Goal: Transaction & Acquisition: Purchase product/service

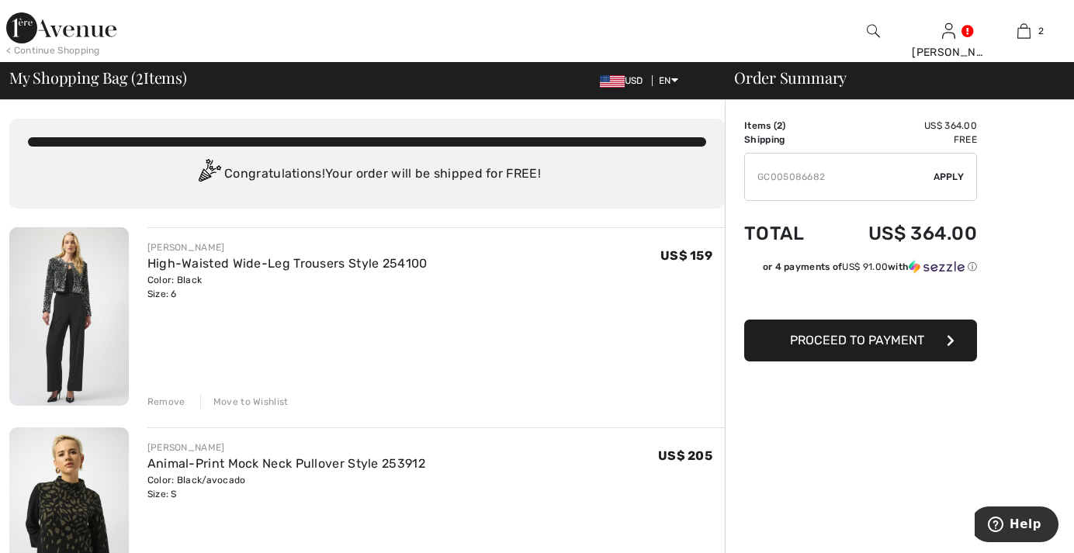
type input "GC005086682"
click at [955, 176] on span "Apply" at bounding box center [949, 177] width 31 height 14
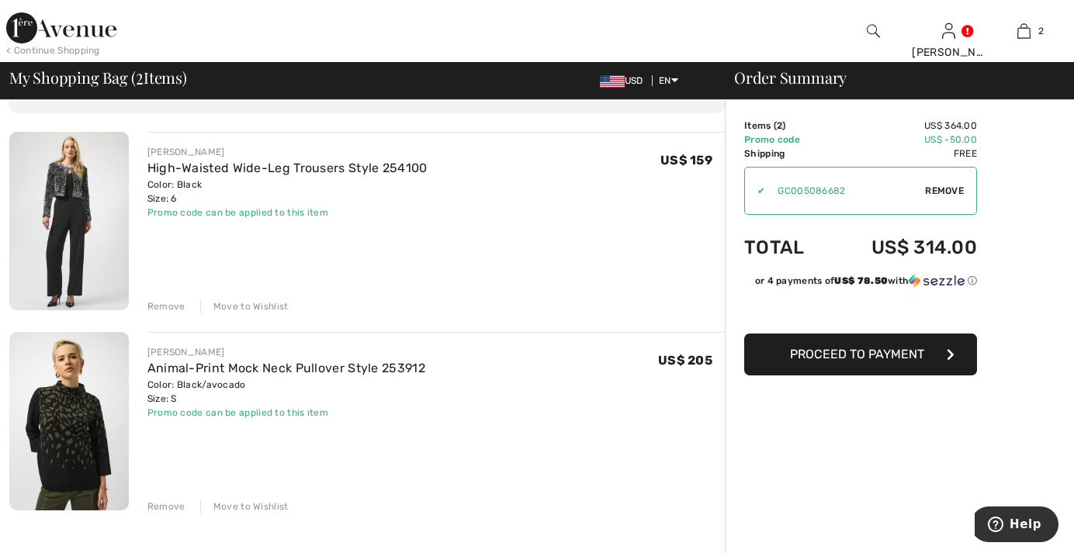
scroll to position [78, 0]
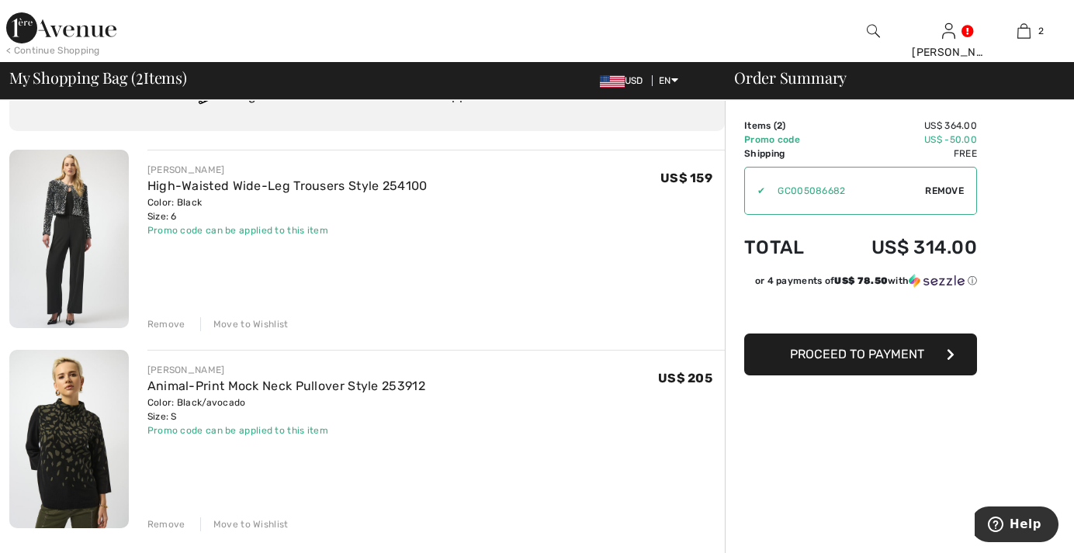
click at [841, 354] on span "Proceed to Payment" at bounding box center [857, 354] width 134 height 15
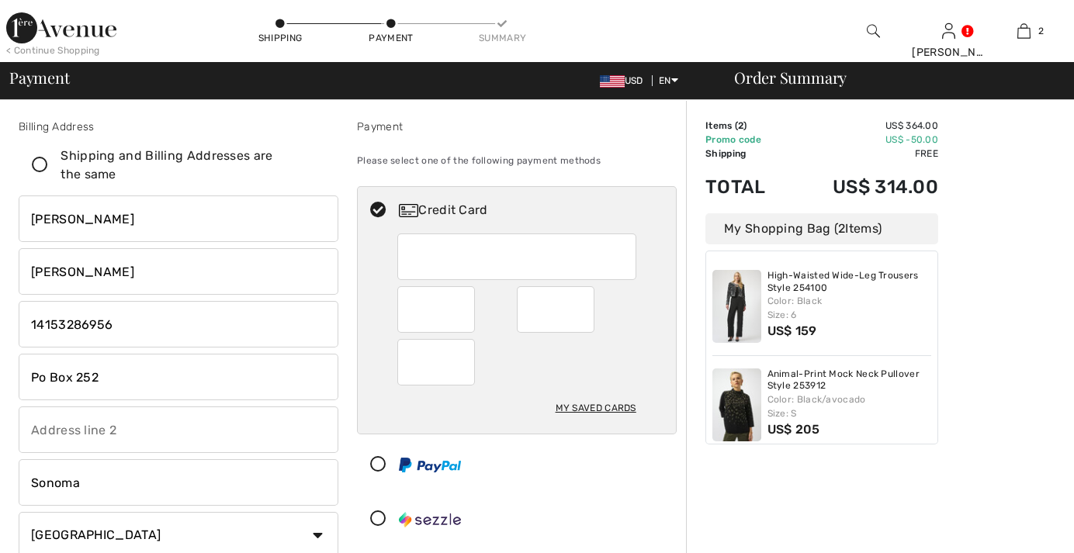
checkbox input "true"
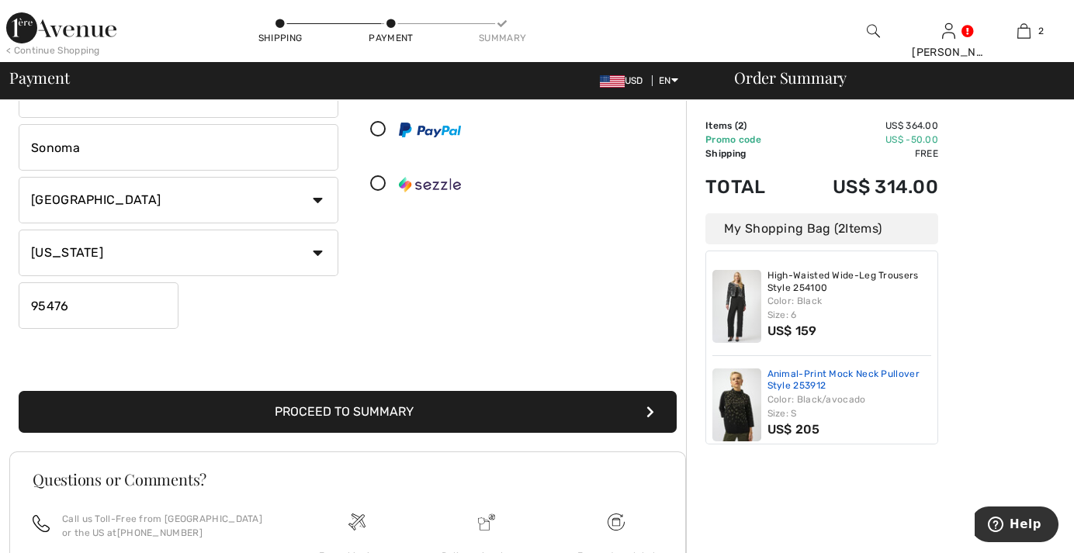
scroll to position [388, 0]
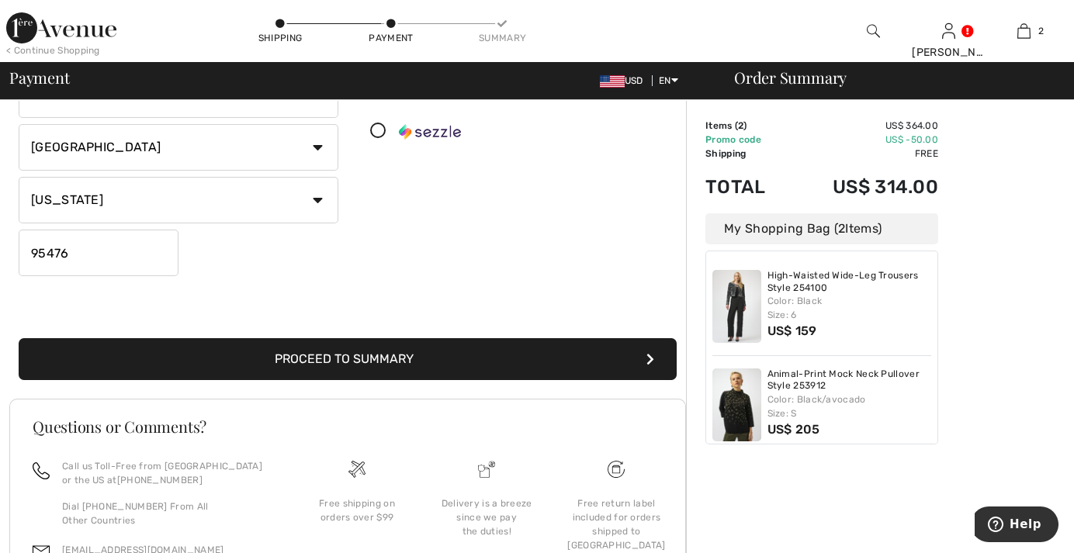
click at [397, 362] on button "Proceed to Summary" at bounding box center [348, 359] width 658 height 42
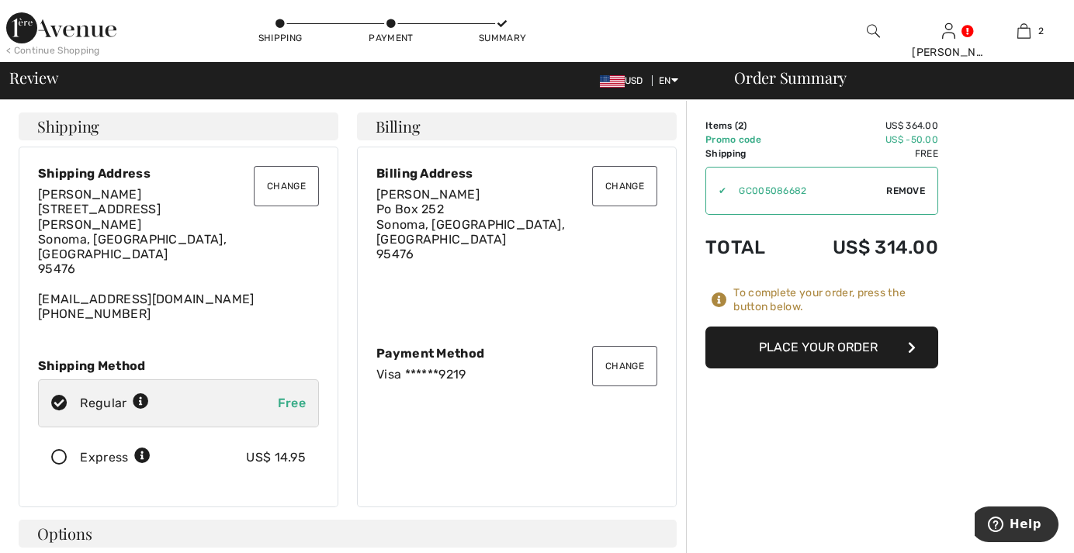
click at [827, 352] on button "Place Your Order" at bounding box center [822, 348] width 233 height 42
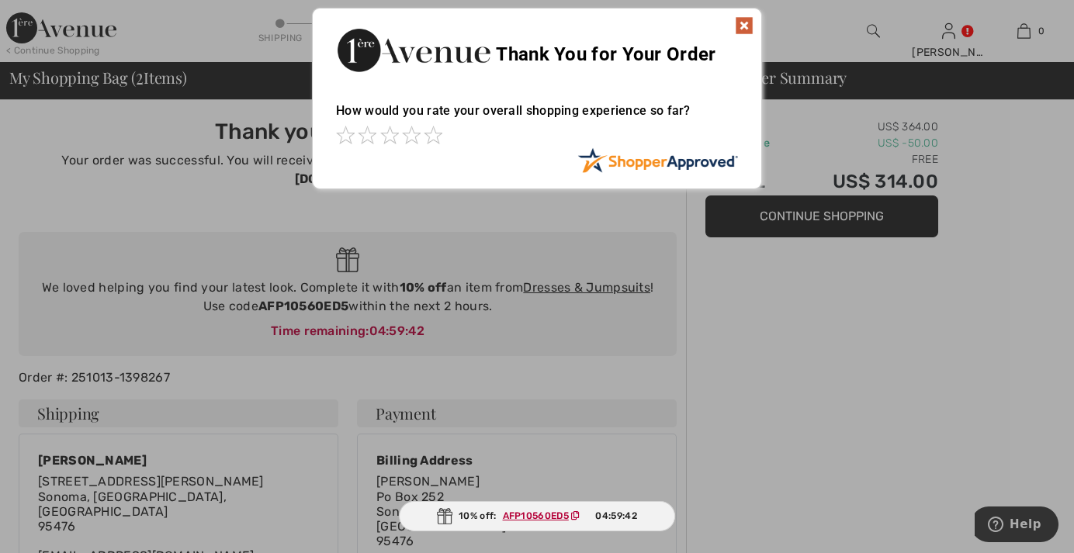
click at [744, 19] on img at bounding box center [744, 25] width 19 height 19
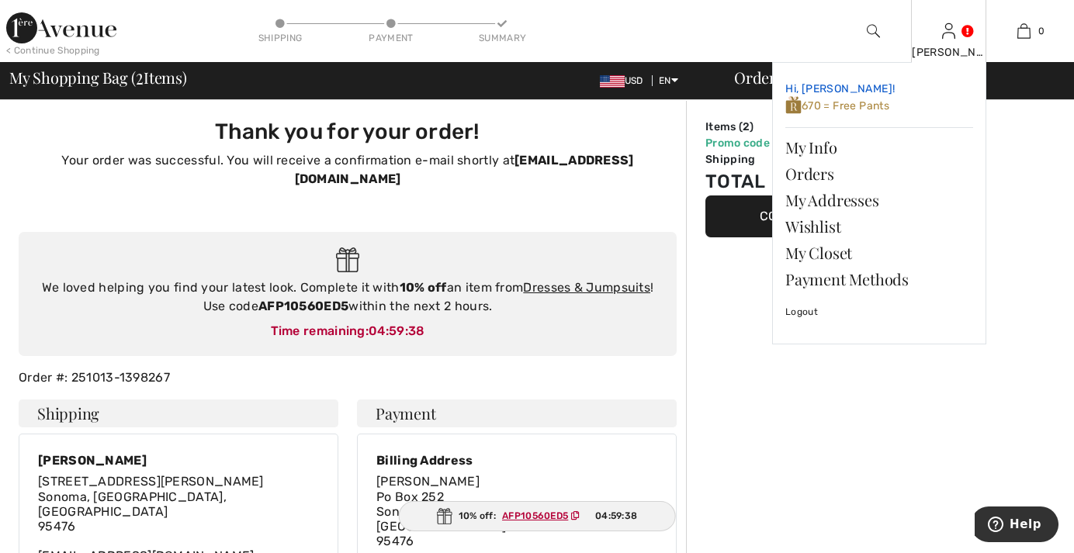
click at [869, 105] on span "670 = Free Pants" at bounding box center [838, 105] width 104 height 13
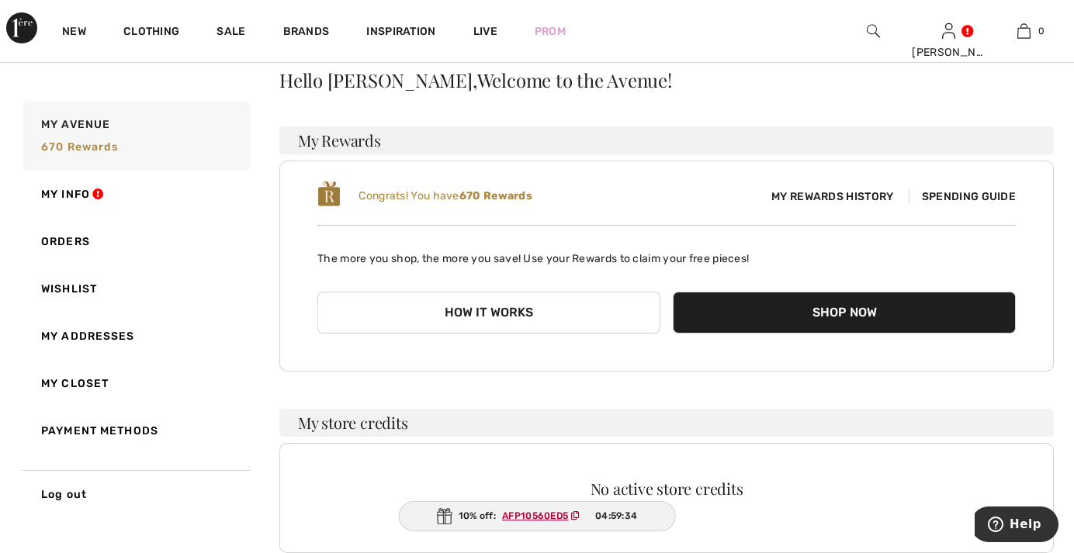
scroll to position [155, 0]
click at [844, 190] on span "My Rewards History" at bounding box center [832, 196] width 147 height 16
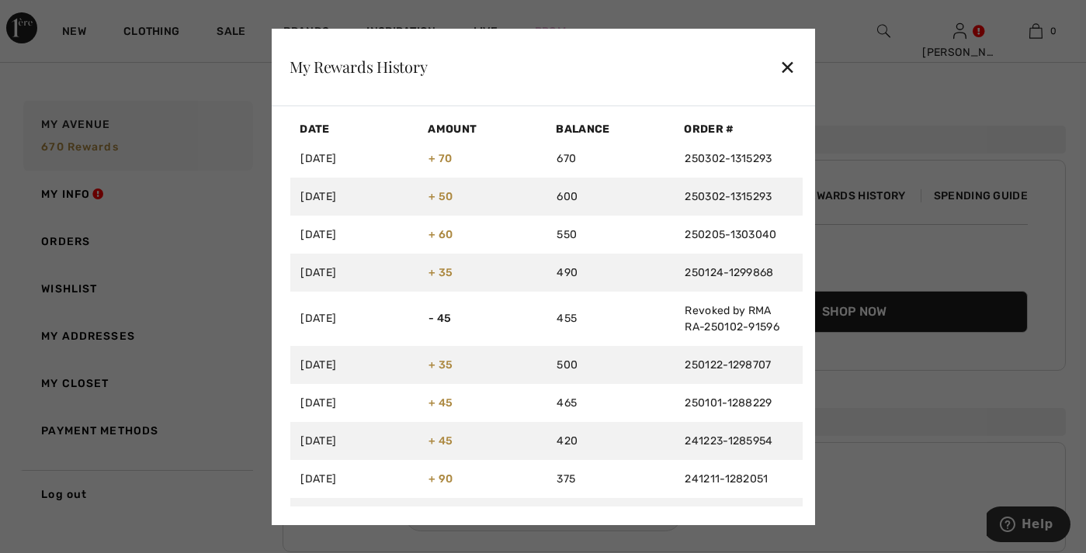
click at [793, 71] on div "✕" at bounding box center [787, 66] width 16 height 33
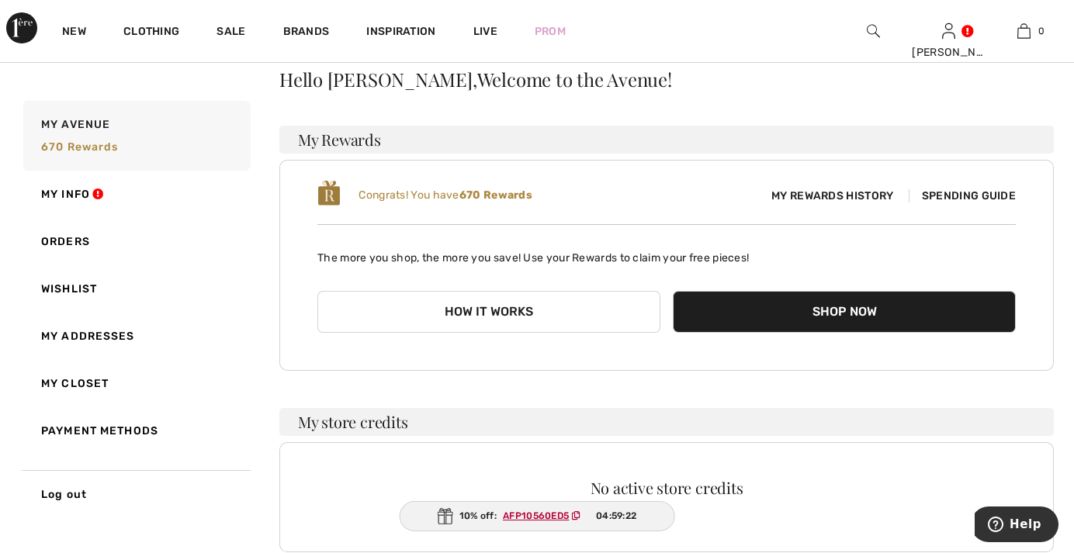
click at [939, 192] on span "Spending Guide" at bounding box center [962, 195] width 107 height 13
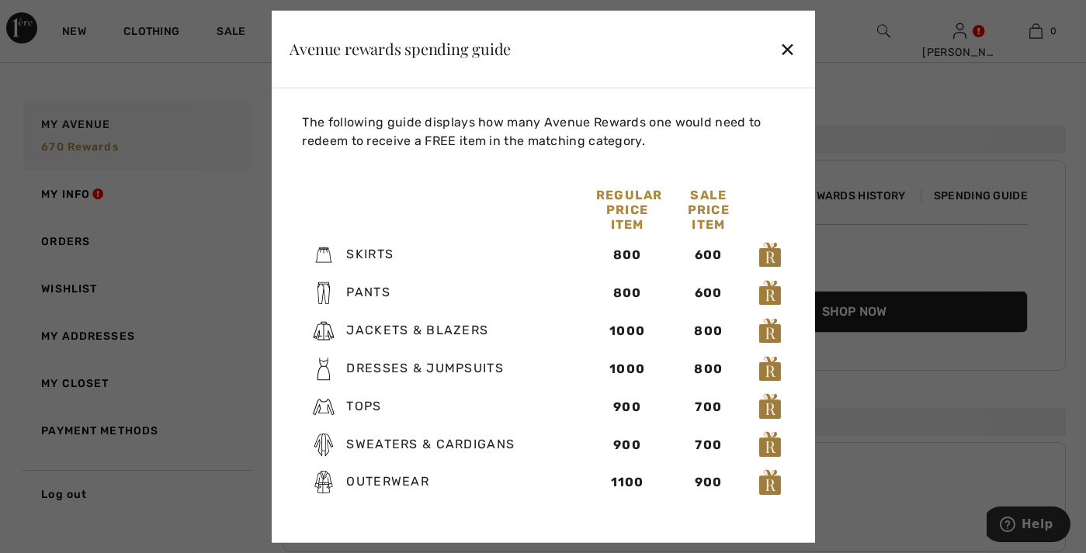
click at [790, 44] on div "✕" at bounding box center [787, 49] width 16 height 33
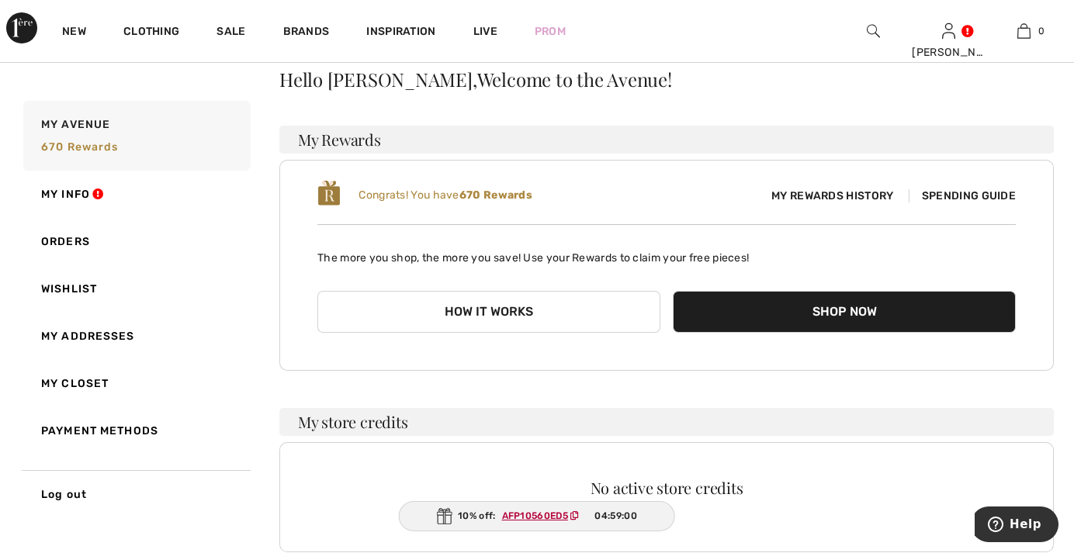
click at [881, 192] on span "My Rewards History" at bounding box center [832, 196] width 147 height 16
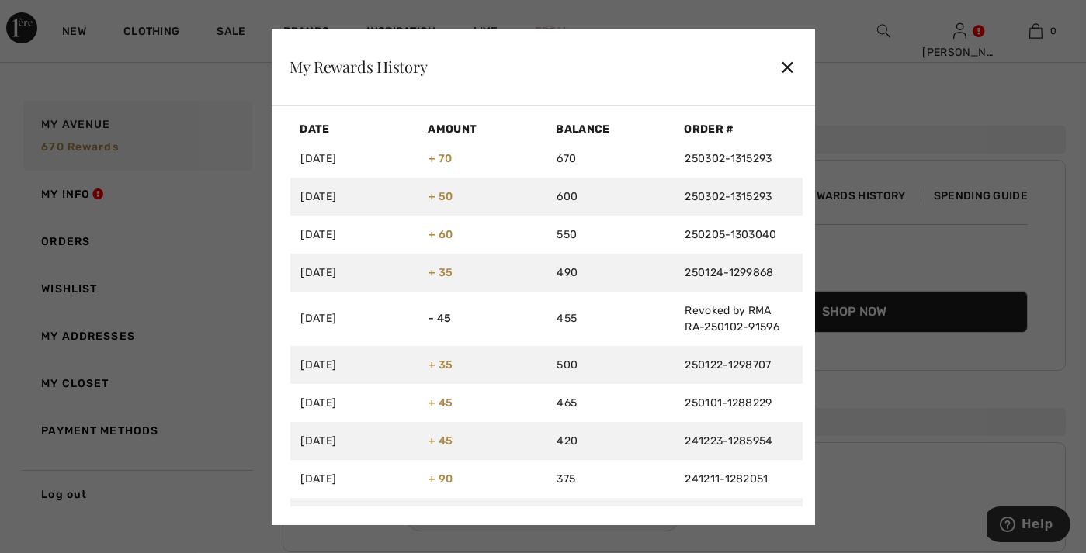
click at [794, 69] on div "✕" at bounding box center [787, 66] width 16 height 33
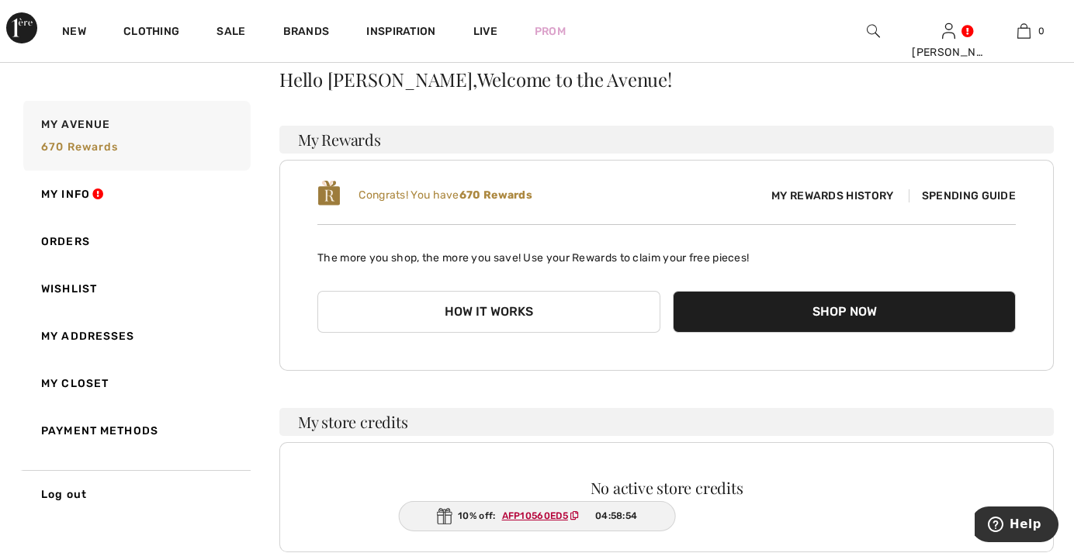
click at [515, 316] on button "How it works" at bounding box center [488, 312] width 343 height 42
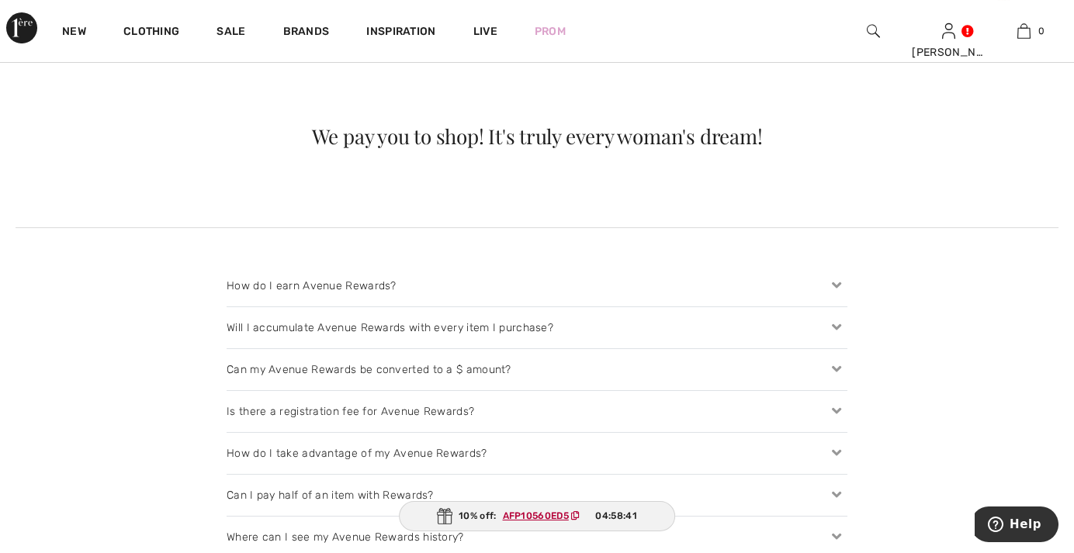
scroll to position [1475, 0]
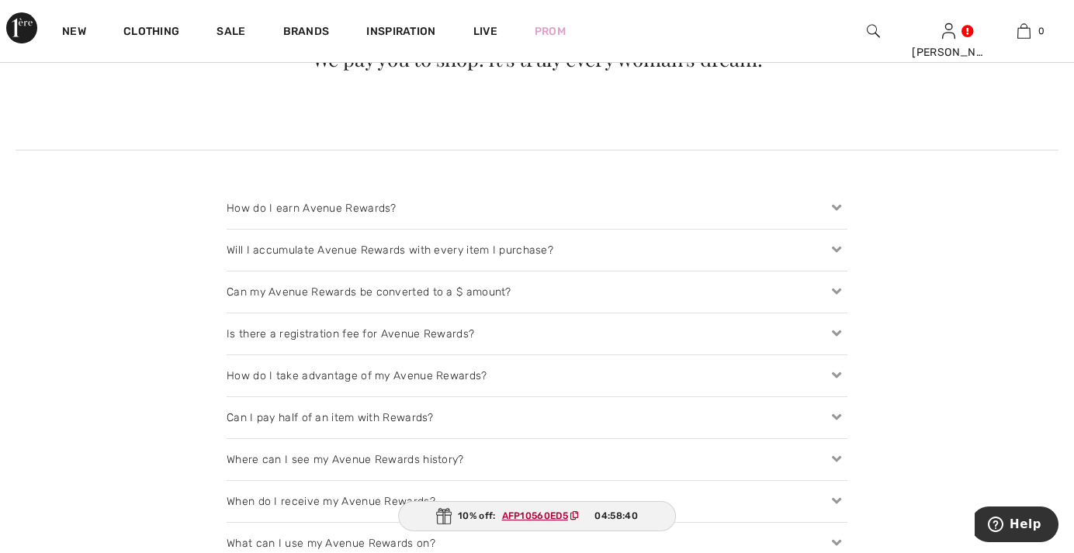
click at [829, 203] on icon at bounding box center [837, 208] width 22 height 16
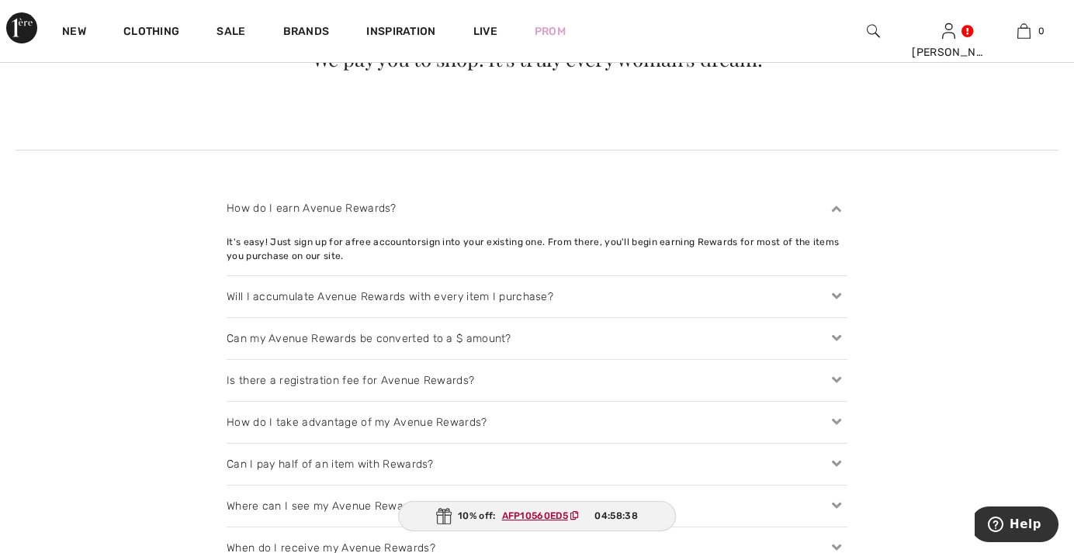
click at [836, 202] on icon at bounding box center [837, 208] width 22 height 16
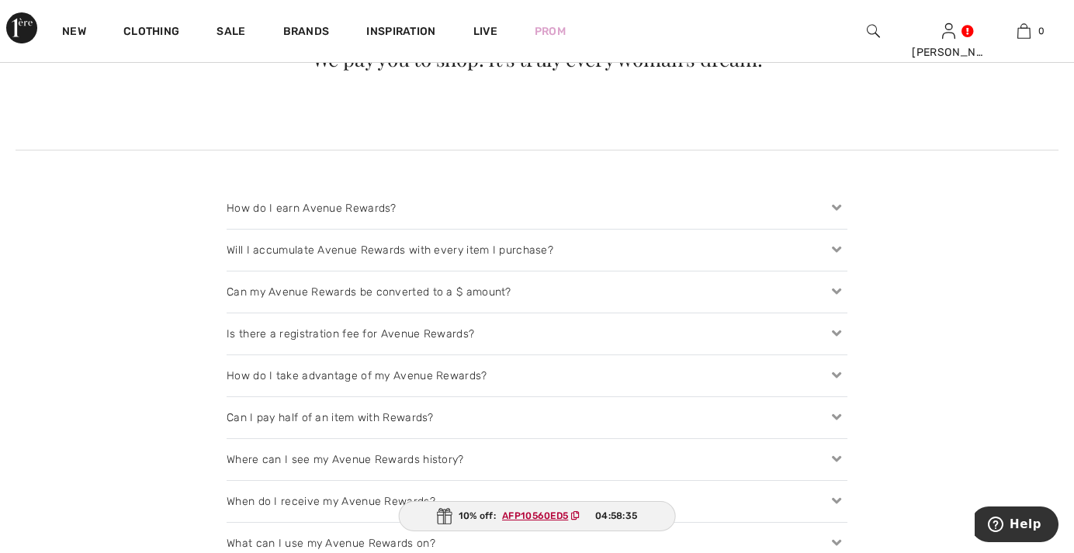
click at [835, 243] on icon at bounding box center [837, 250] width 22 height 16
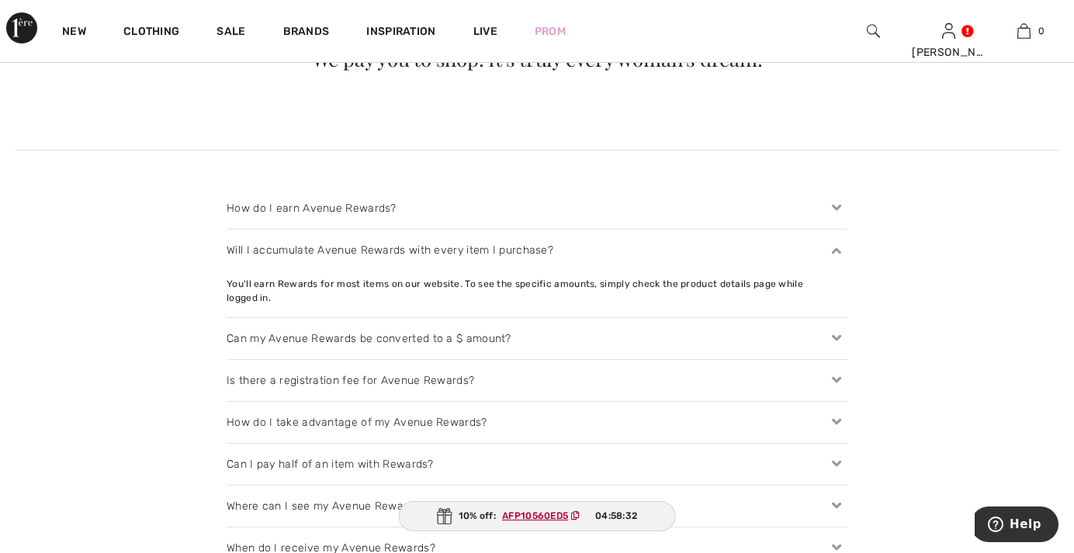
click at [835, 243] on icon at bounding box center [837, 250] width 22 height 16
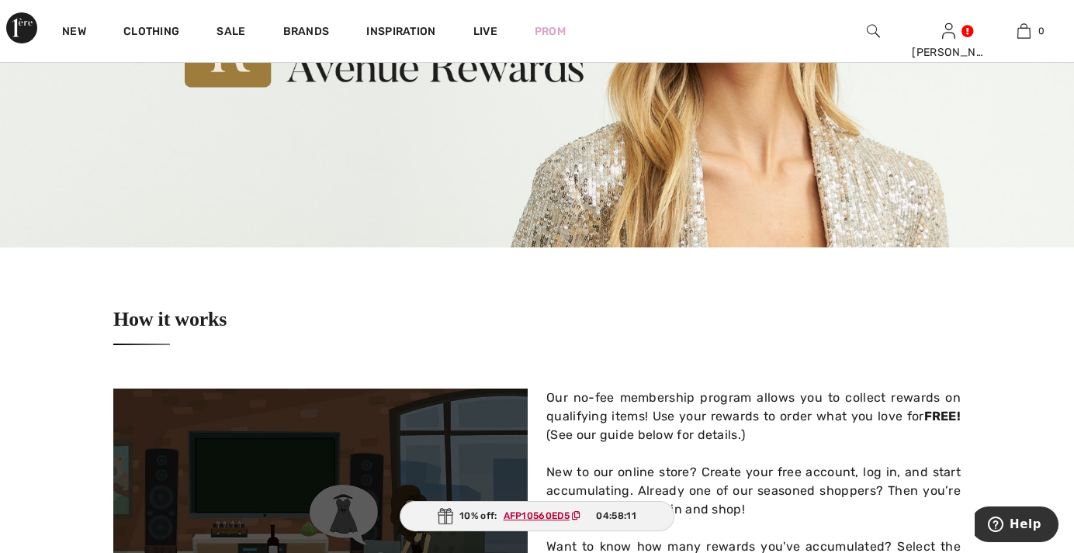
scroll to position [0, 0]
